Goal: Book appointment/travel/reservation

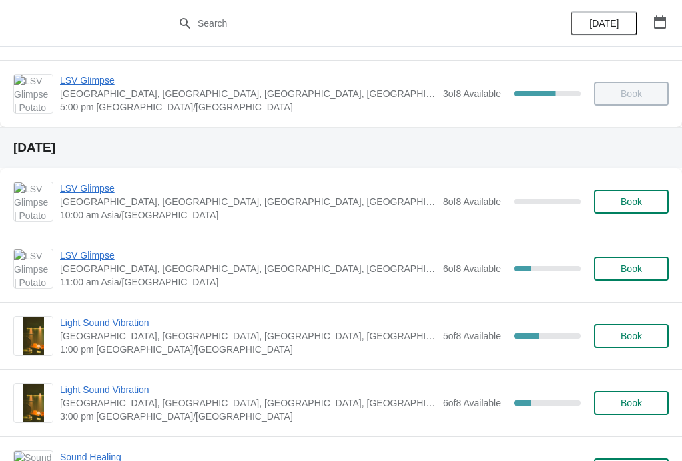
scroll to position [331, 0]
click at [74, 262] on span "LSV Glimpse" at bounding box center [248, 256] width 376 height 13
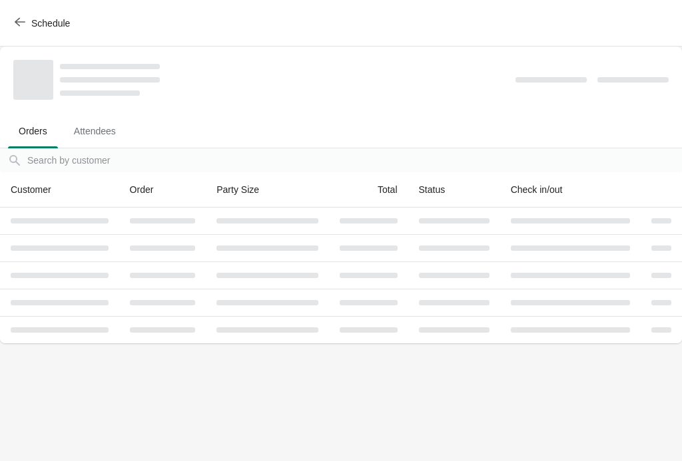
scroll to position [0, 0]
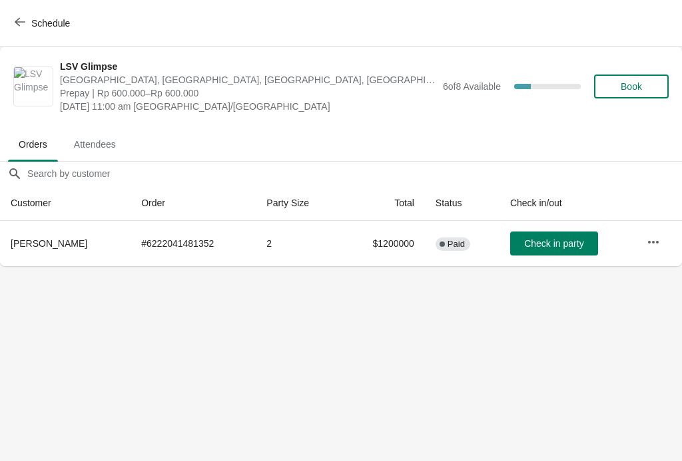
click at [626, 83] on span "Book" at bounding box center [631, 86] width 21 height 11
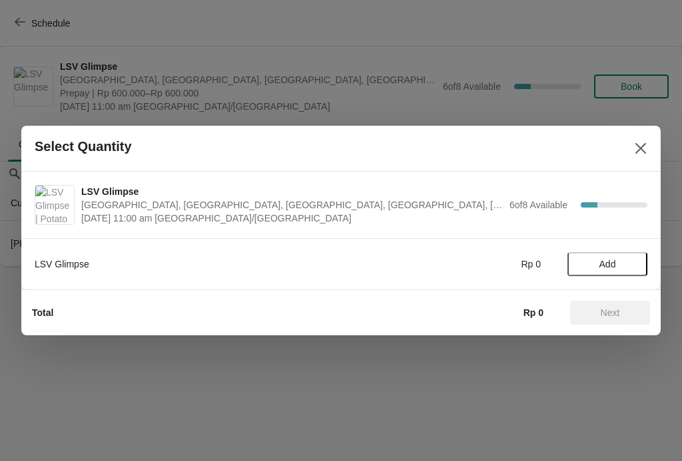
click at [647, 147] on button "Close" at bounding box center [641, 149] width 24 height 24
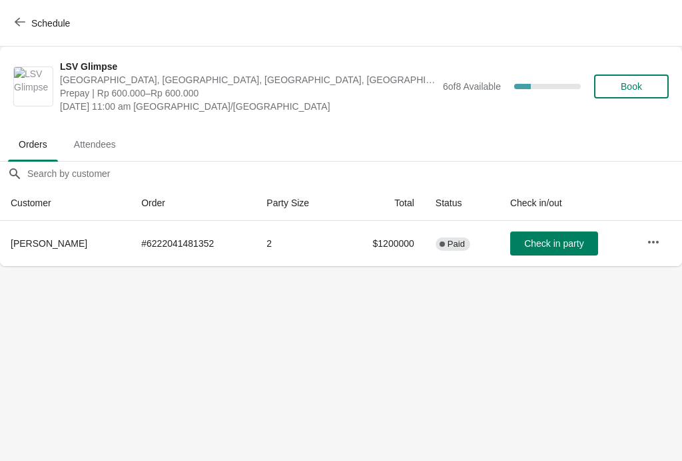
click at [22, 13] on button "Schedule" at bounding box center [44, 23] width 74 height 24
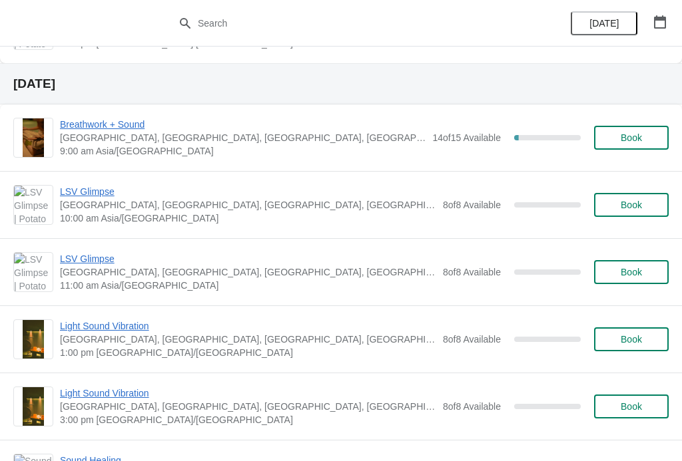
scroll to position [1147, 0]
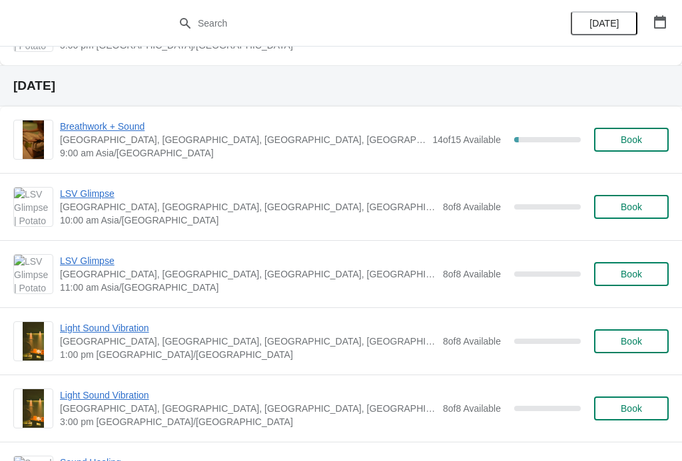
click at [78, 266] on span "LSV Glimpse" at bounding box center [248, 260] width 376 height 13
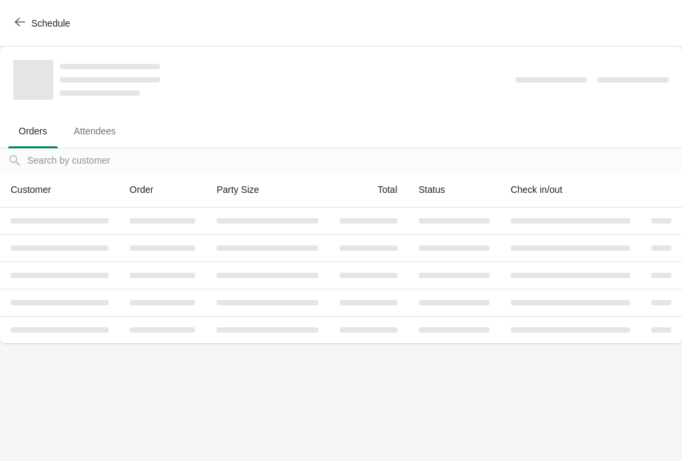
scroll to position [0, 0]
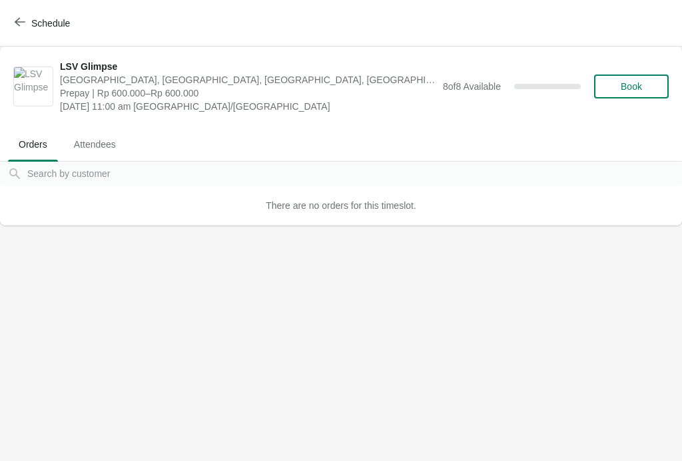
click at [15, 21] on icon "button" at bounding box center [20, 22] width 11 height 9
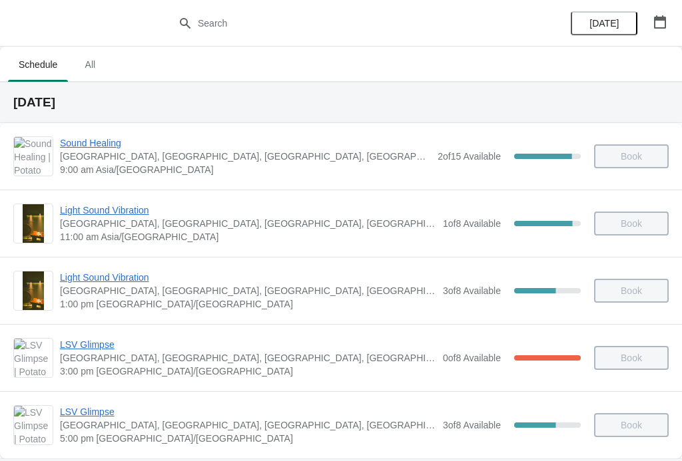
click at [459, 304] on div "Light Sound Vibration Potato Head Suites & Studios, Jalan Petitenget, Seminyak,…" at bounding box center [364, 291] width 609 height 40
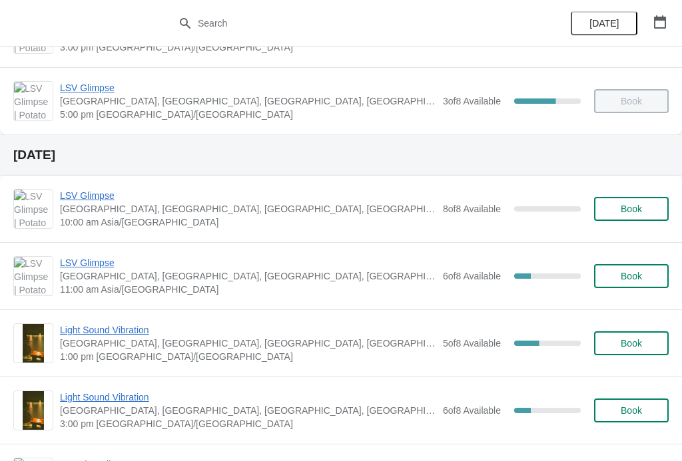
scroll to position [326, 0]
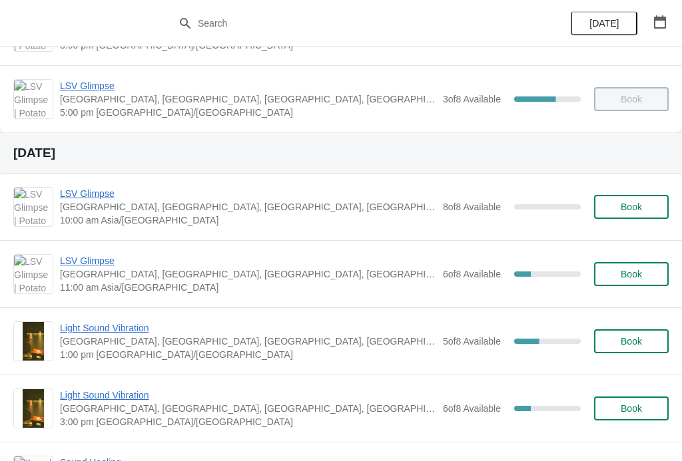
click at [642, 274] on span "Book" at bounding box center [631, 274] width 21 height 11
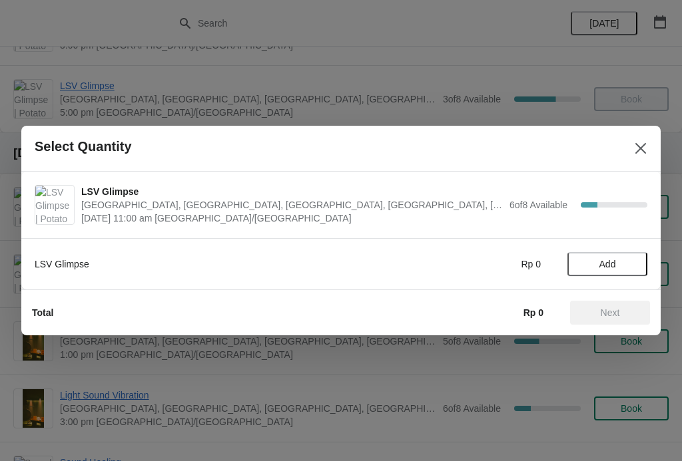
click at [614, 256] on button "Add" at bounding box center [607, 264] width 80 height 24
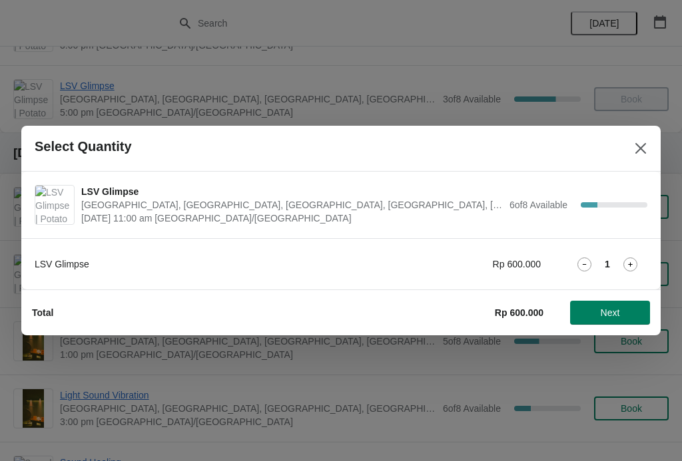
click at [628, 308] on span "Next" at bounding box center [610, 313] width 59 height 11
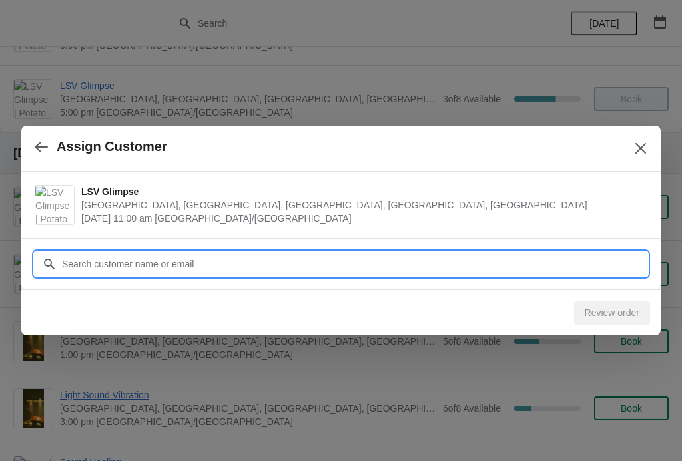
click at [603, 267] on input "Customer" at bounding box center [354, 264] width 586 height 24
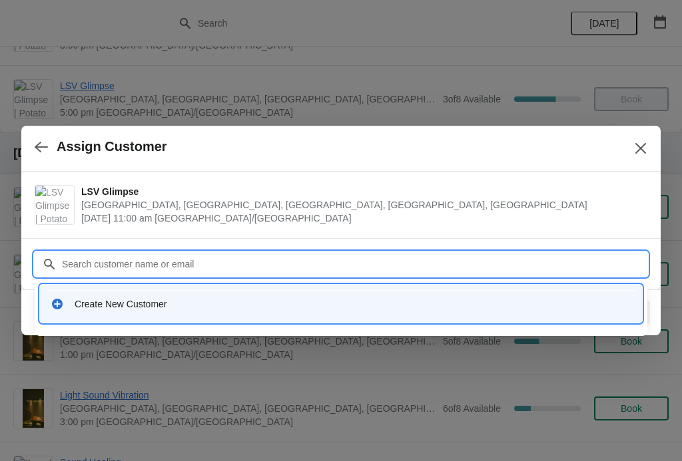
click at [519, 300] on div "Create New Customer" at bounding box center [353, 304] width 557 height 13
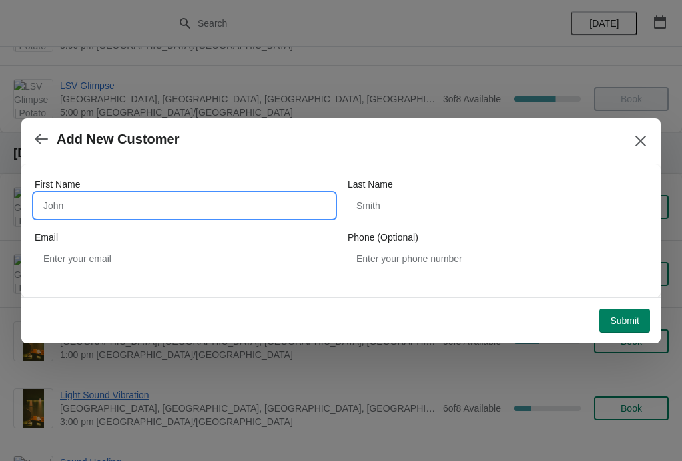
click at [242, 198] on input "First Name" at bounding box center [185, 206] width 300 height 24
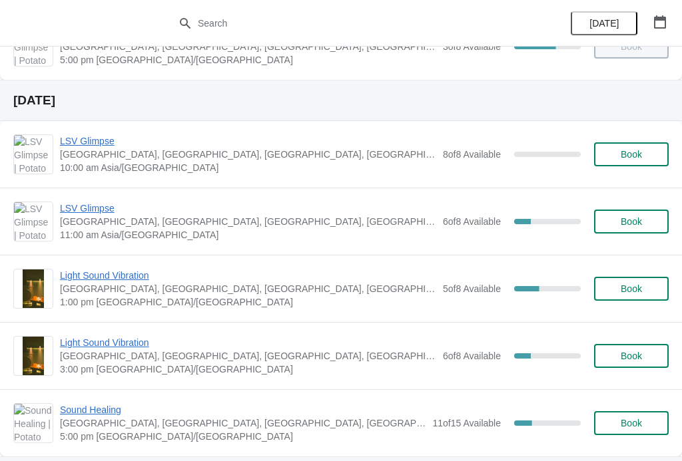
scroll to position [385, 0]
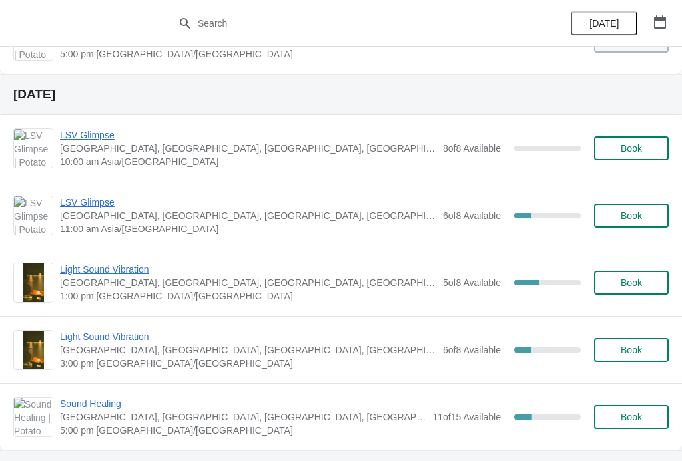
click at [630, 227] on button "Book" at bounding box center [631, 216] width 75 height 24
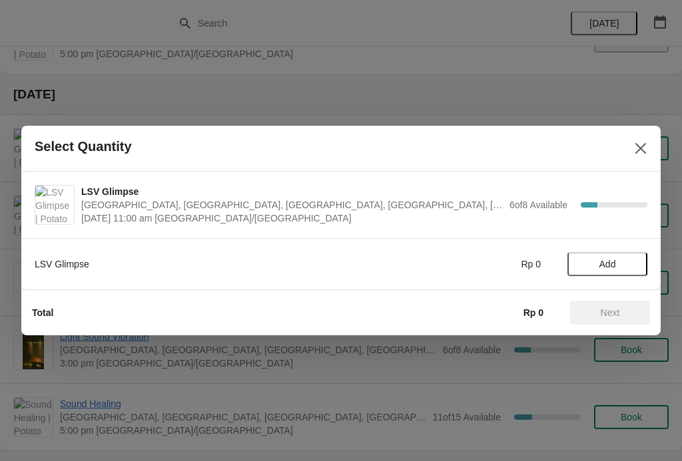
click at [622, 260] on span "Add" at bounding box center [607, 264] width 56 height 11
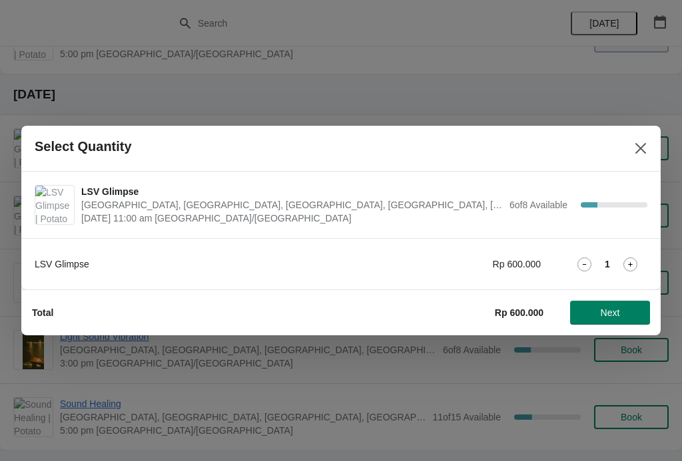
click at [636, 259] on icon at bounding box center [630, 265] width 14 height 14
click at [585, 262] on icon at bounding box center [584, 265] width 14 height 14
click at [620, 312] on span "Next" at bounding box center [610, 313] width 19 height 11
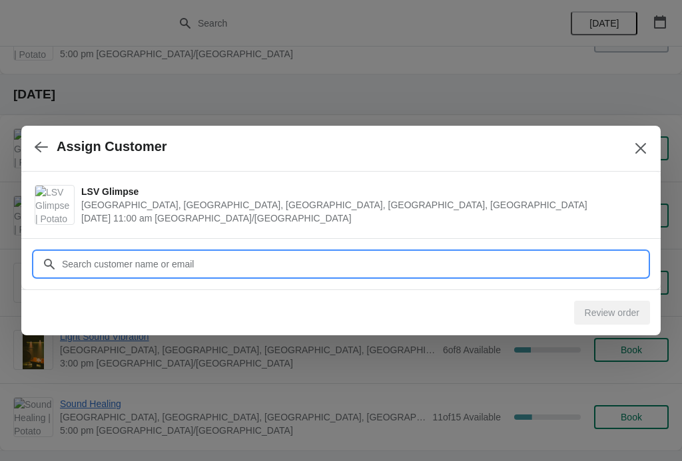
click at [563, 266] on input "Customer" at bounding box center [354, 264] width 586 height 24
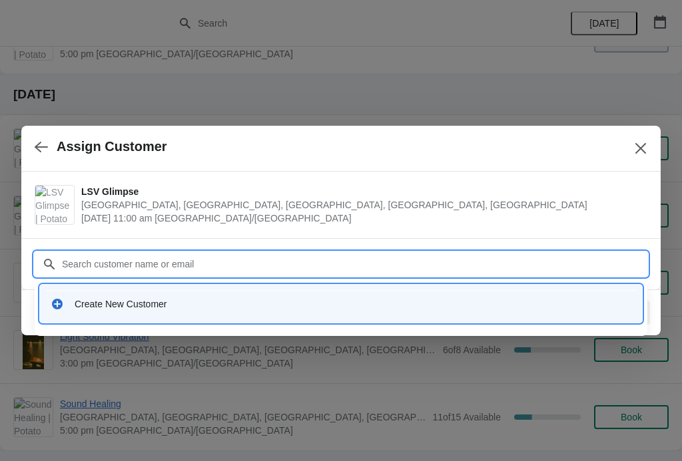
click at [450, 314] on div "Create New Customer" at bounding box center [340, 303] width 591 height 27
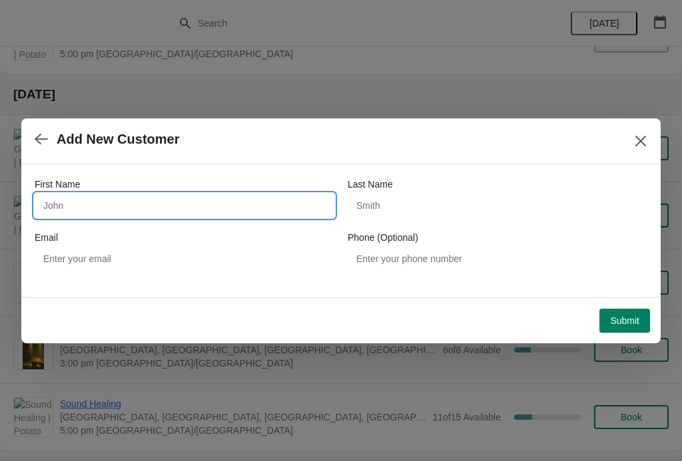
click at [210, 196] on input "First Name" at bounding box center [185, 206] width 300 height 24
type input "Biyuan"
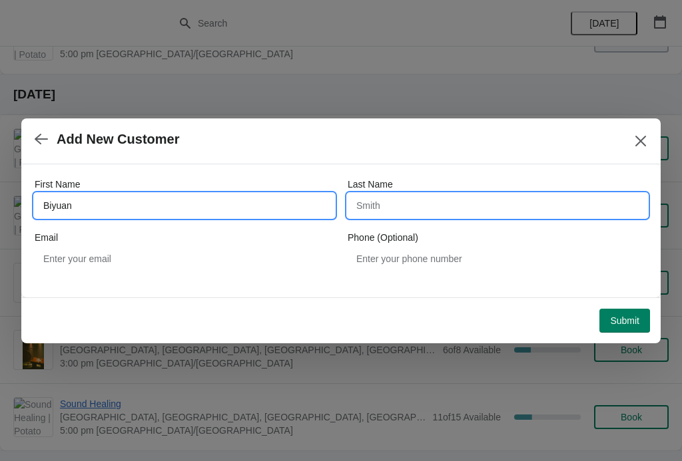
click at [438, 202] on input "Last Name" at bounding box center [498, 206] width 300 height 24
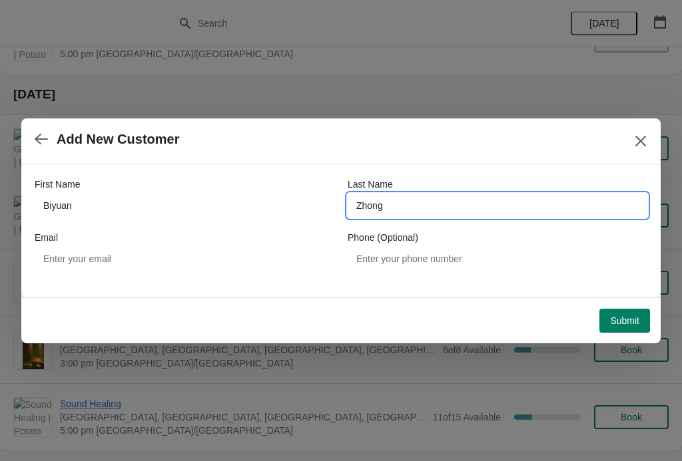
type input "Zhong"
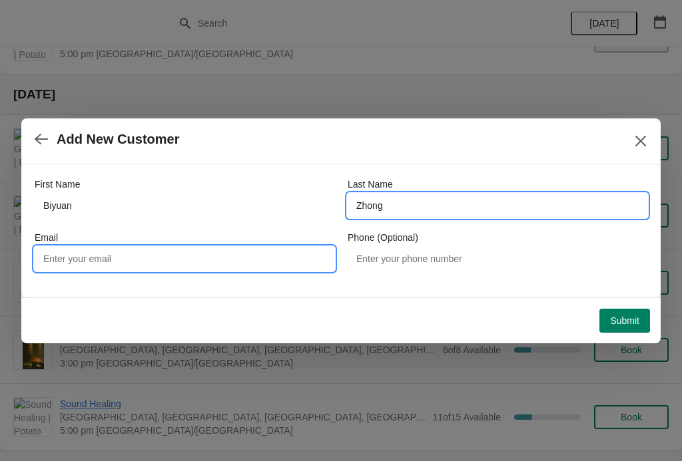
click at [256, 262] on input "Email" at bounding box center [185, 259] width 300 height 24
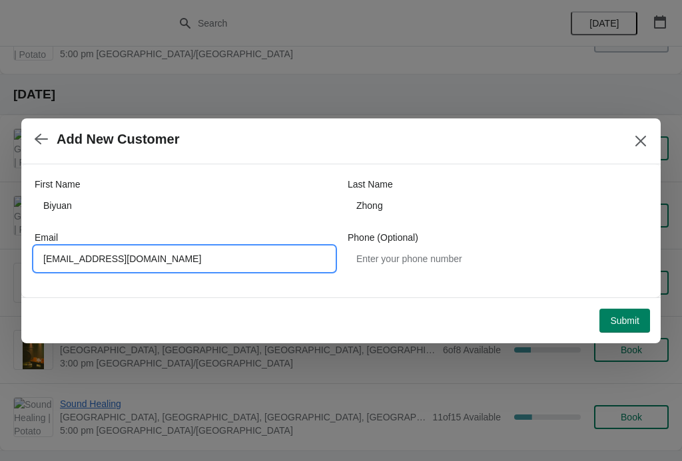
type input "[EMAIL_ADDRESS][DOMAIN_NAME]"
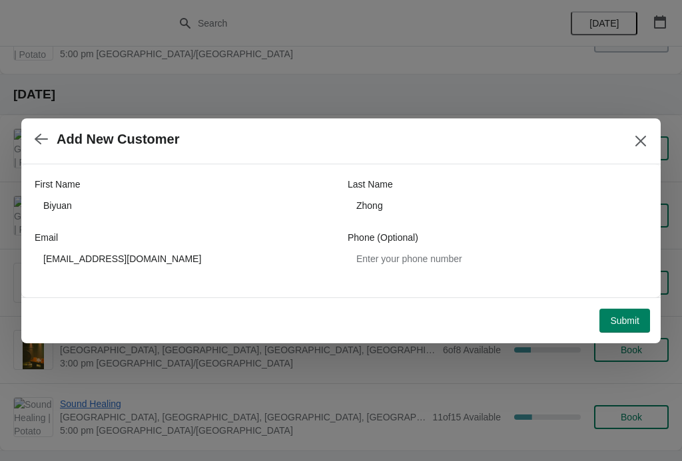
click at [618, 323] on span "Submit" at bounding box center [624, 321] width 29 height 11
